Goal: Information Seeking & Learning: Check status

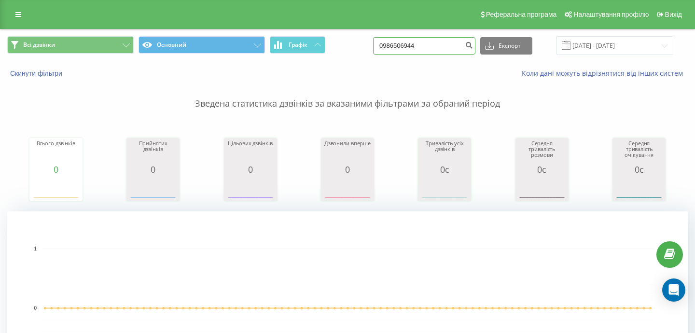
click at [439, 38] on input "0986506944" at bounding box center [424, 45] width 102 height 17
click at [439, 53] on input "0986506944" at bounding box center [424, 45] width 102 height 17
paste input "637733936"
type input "0637733936"
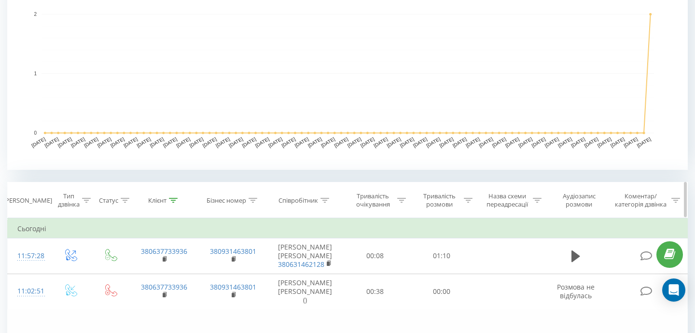
scroll to position [240, 0]
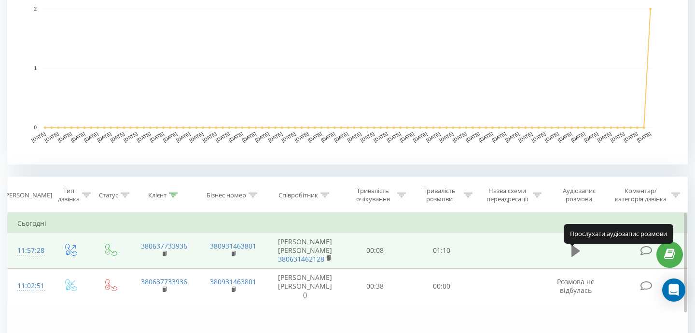
click at [579, 257] on icon at bounding box center [576, 251] width 9 height 14
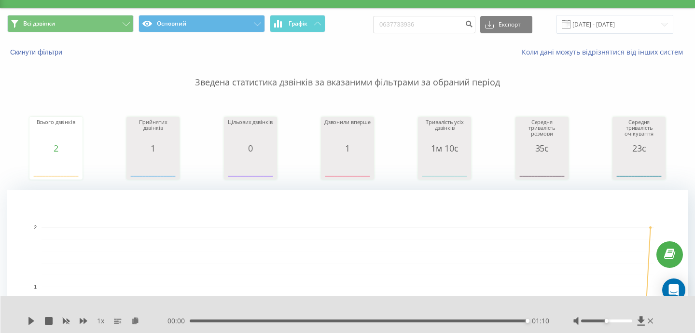
scroll to position [0, 0]
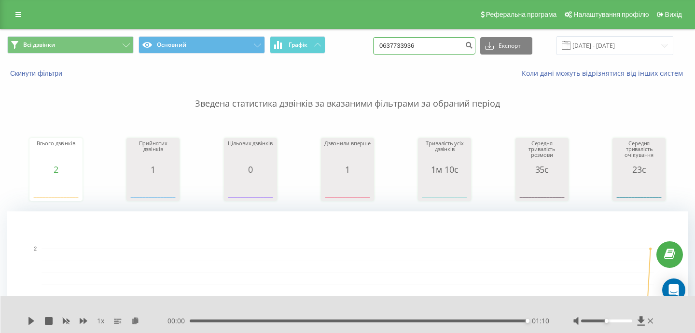
click at [451, 44] on input "0637733936" at bounding box center [424, 45] width 102 height 17
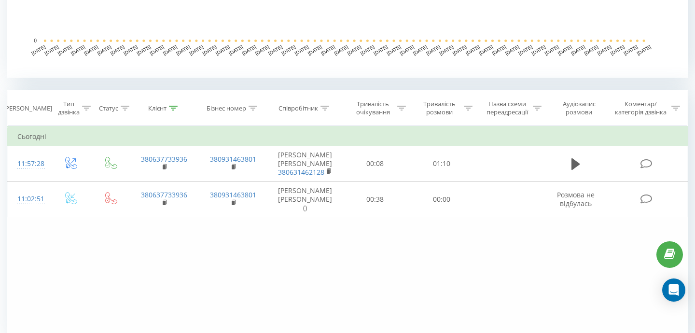
scroll to position [329, 0]
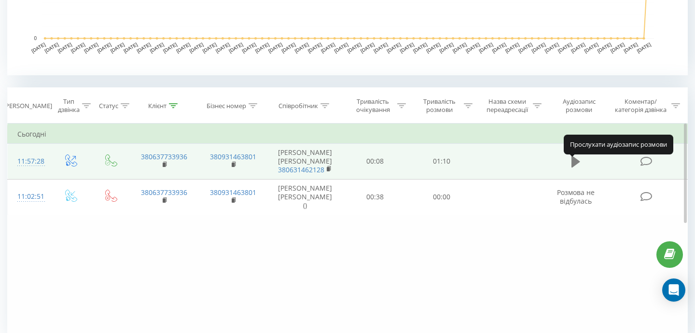
click at [575, 165] on icon at bounding box center [576, 162] width 9 height 12
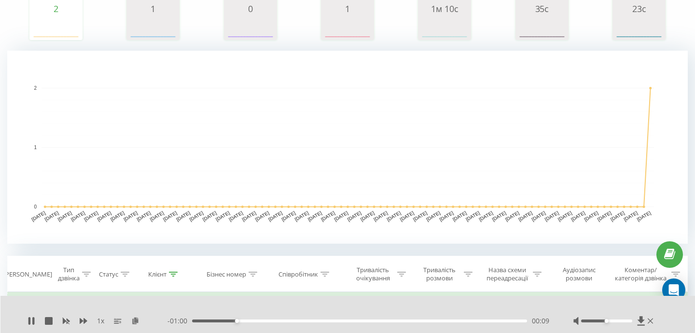
scroll to position [0, 0]
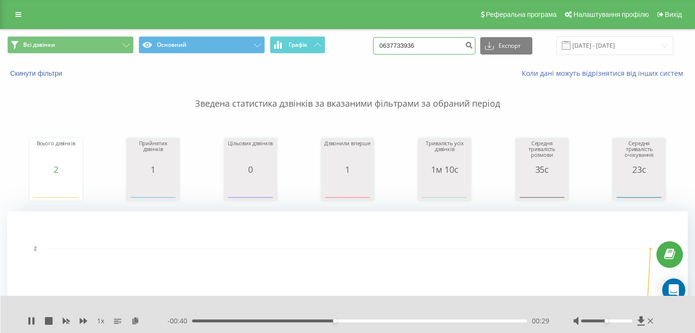
click at [446, 53] on input "0637733936" at bounding box center [424, 45] width 102 height 17
click at [443, 43] on input "0637733936" at bounding box center [424, 45] width 102 height 17
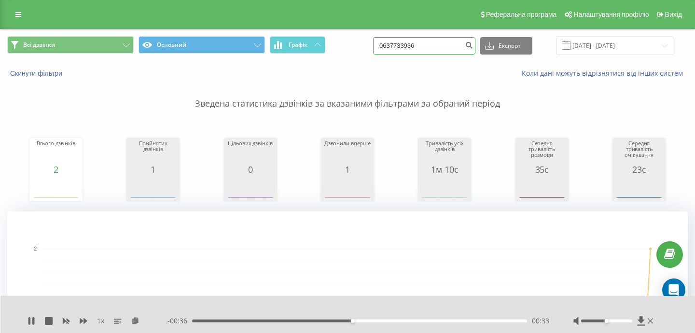
paste input "508168158"
type input "0508168158"
click at [473, 46] on icon "submit" at bounding box center [469, 44] width 8 height 6
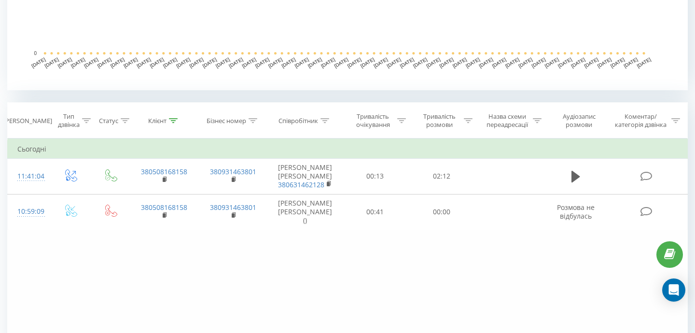
scroll to position [316, 0]
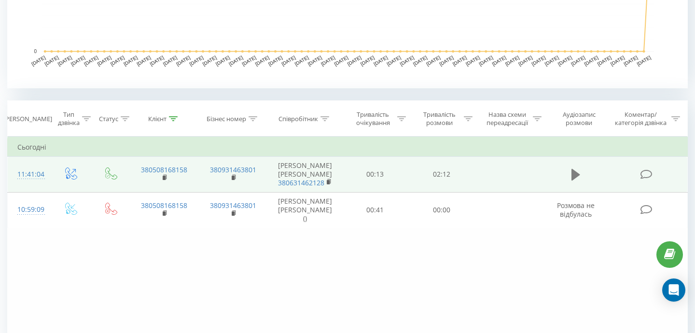
click at [575, 179] on icon at bounding box center [576, 175] width 9 height 12
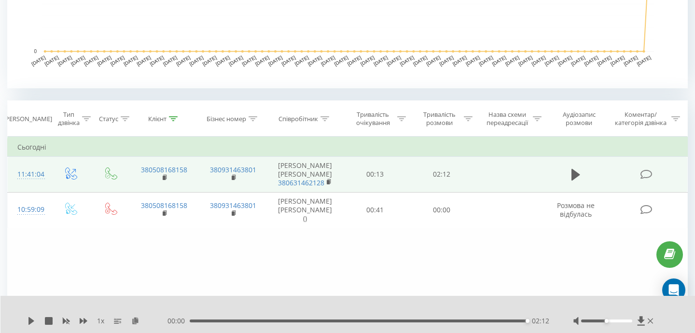
scroll to position [0, 0]
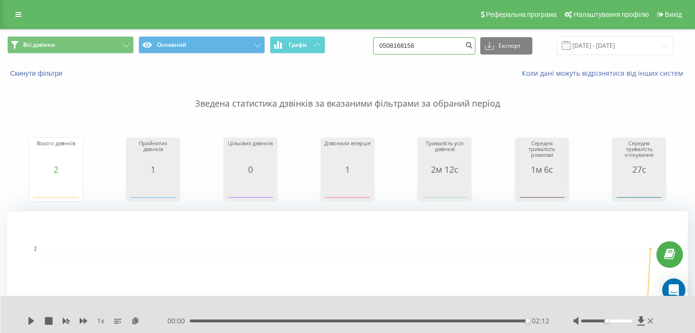
click at [451, 52] on input "0508168158" at bounding box center [424, 45] width 102 height 17
paste input "674913081"
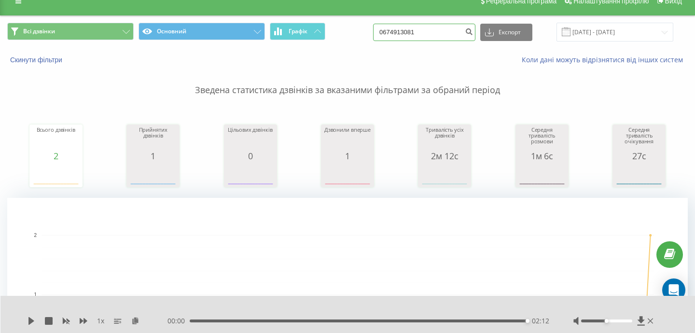
scroll to position [20, 0]
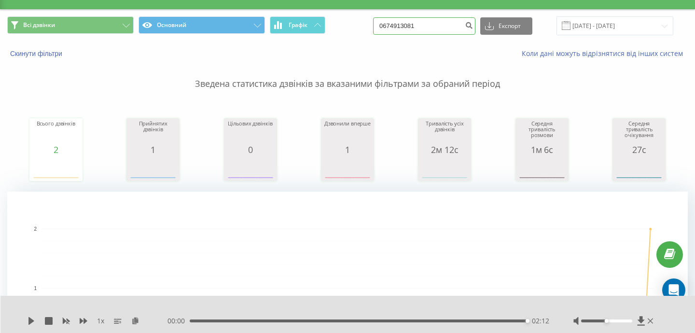
type input "0674913081"
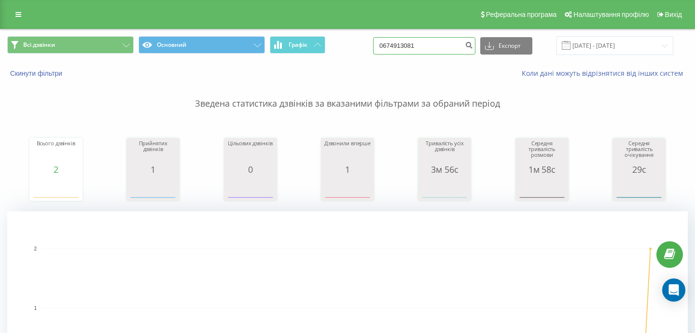
click at [455, 41] on input "0674913081" at bounding box center [424, 45] width 102 height 17
paste input "962301065"
type input "0962301065"
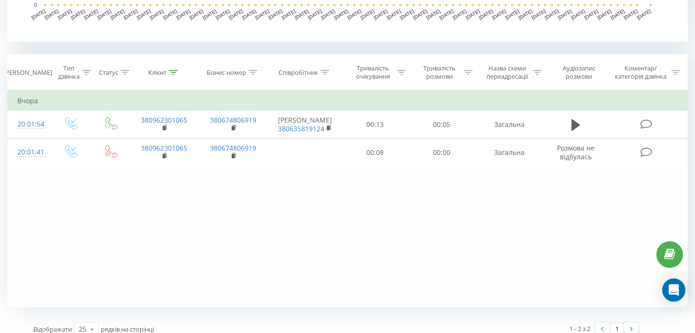
scroll to position [373, 0]
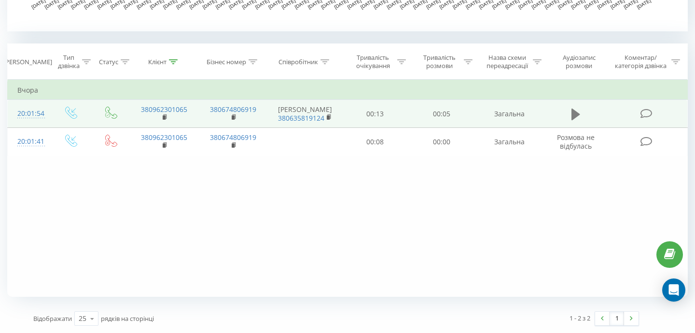
click at [574, 122] on button at bounding box center [576, 114] width 14 height 14
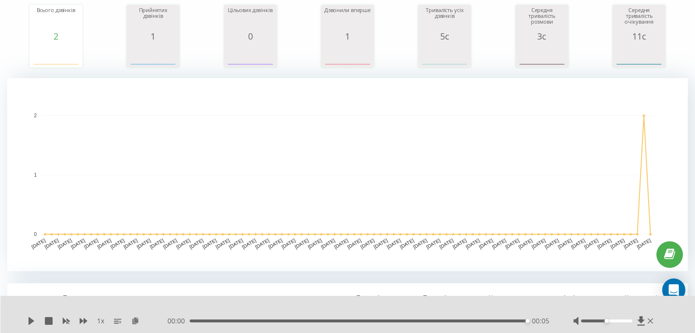
scroll to position [0, 0]
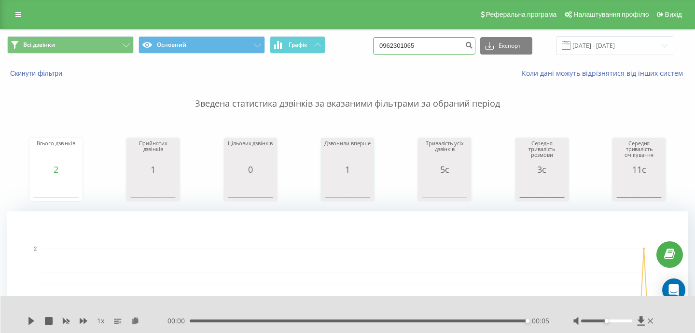
click at [439, 47] on input "0962301065" at bounding box center [424, 45] width 102 height 17
paste input "9685062"
type input "0996850625"
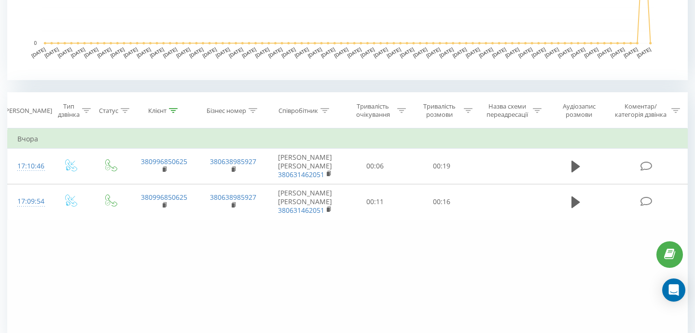
scroll to position [326, 0]
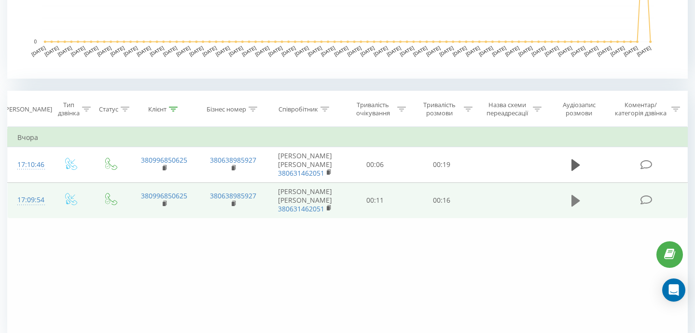
click at [575, 200] on icon at bounding box center [576, 201] width 9 height 12
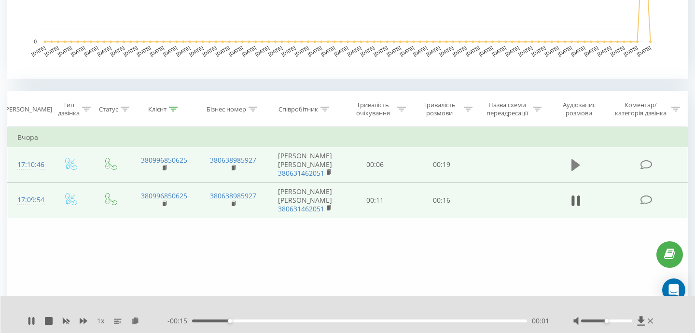
click at [571, 166] on button at bounding box center [576, 165] width 14 height 14
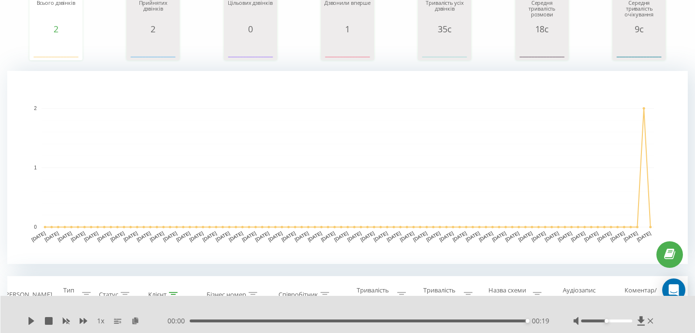
scroll to position [0, 0]
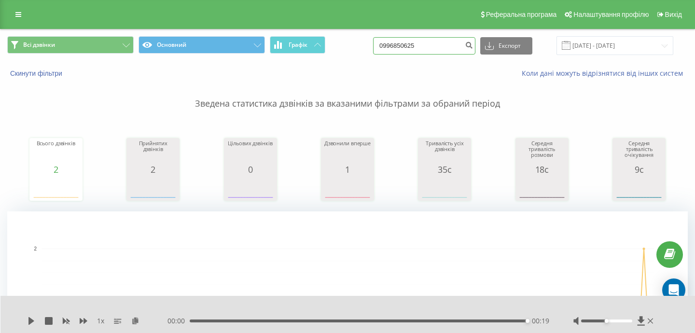
click at [451, 48] on input "0996850625" at bounding box center [424, 45] width 102 height 17
paste input "5824163"
type input "0958241635"
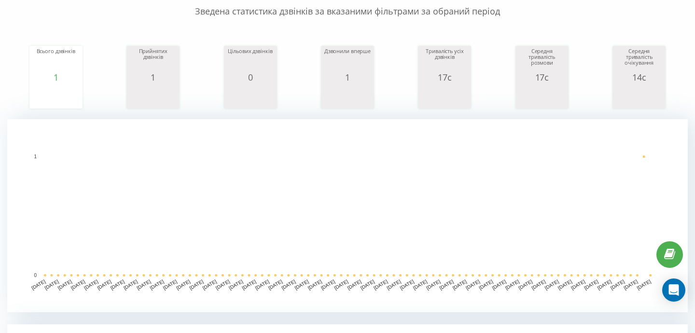
scroll to position [373, 0]
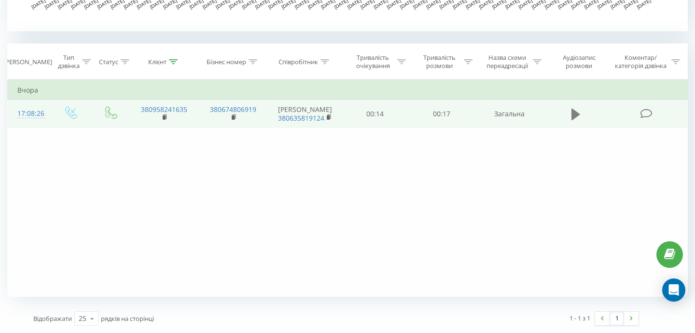
click at [572, 113] on icon at bounding box center [576, 114] width 9 height 12
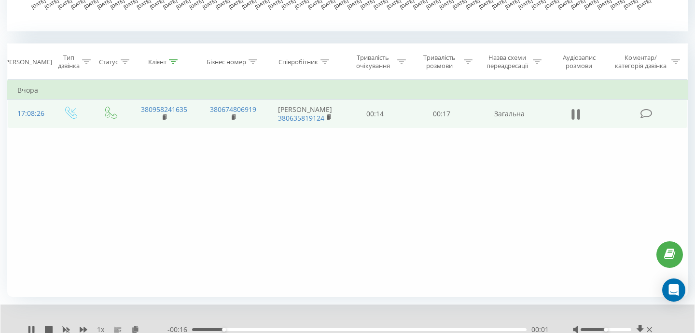
click at [576, 111] on icon at bounding box center [576, 115] width 9 height 14
click at [650, 330] on icon at bounding box center [649, 330] width 5 height 8
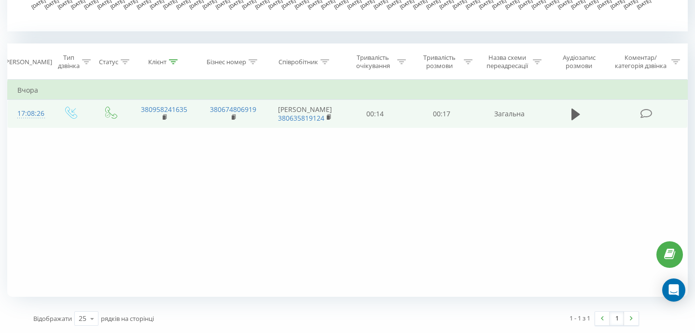
scroll to position [0, 0]
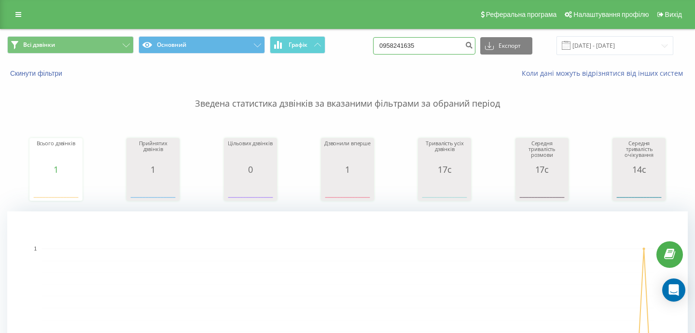
click at [427, 51] on input "0958241635" at bounding box center [424, 45] width 102 height 17
paste input "96044563"
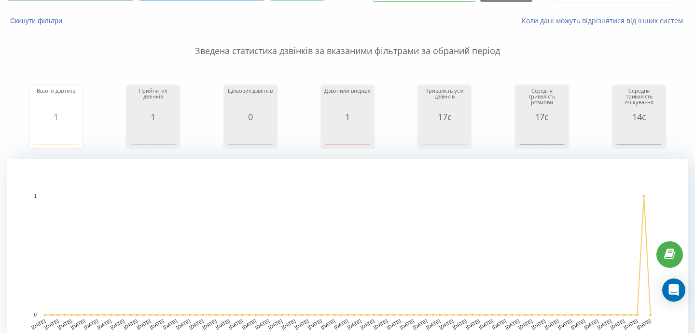
scroll to position [89, 0]
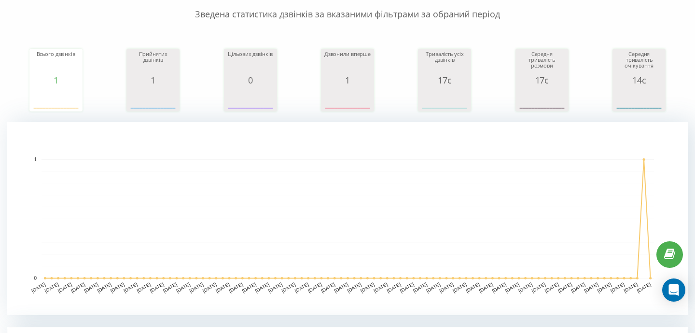
type input "0996044563"
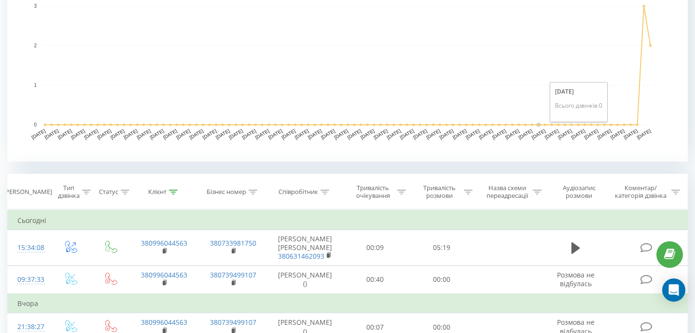
scroll to position [262, 0]
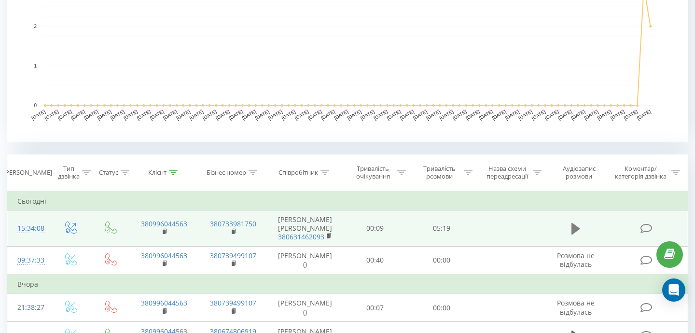
click at [571, 233] on button at bounding box center [576, 229] width 14 height 14
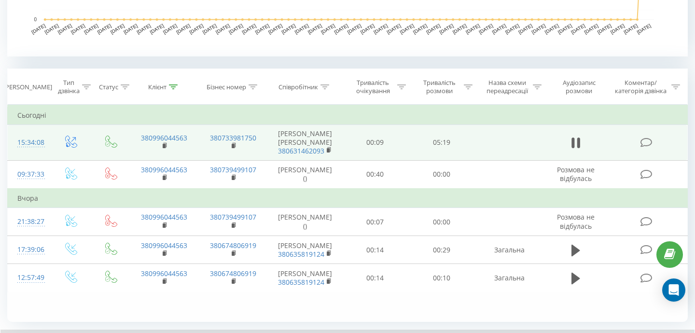
scroll to position [350, 0]
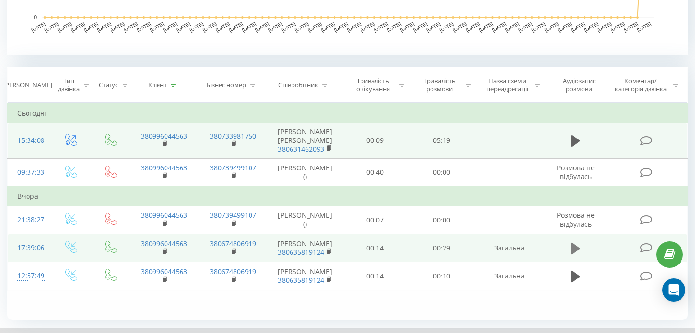
click at [574, 254] on icon at bounding box center [576, 249] width 9 height 12
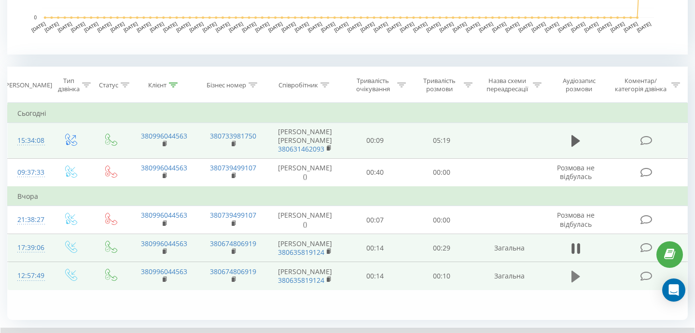
click at [579, 283] on icon at bounding box center [576, 277] width 9 height 14
click at [572, 283] on icon at bounding box center [576, 277] width 9 height 14
